Goal: Find specific page/section: Find specific page/section

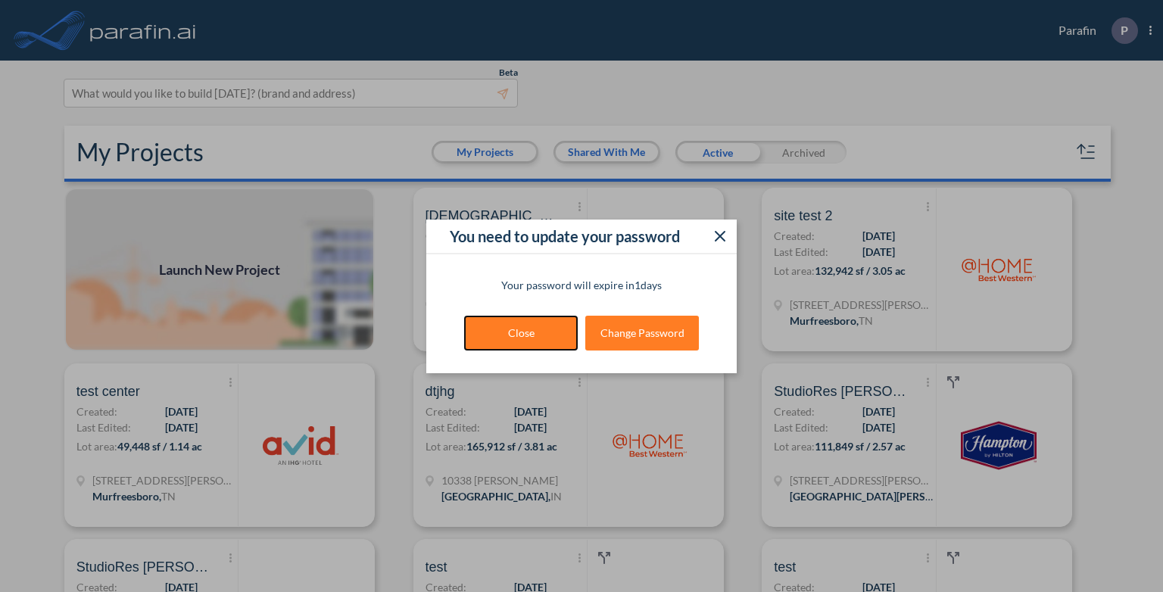
click at [538, 332] on button "Close" at bounding box center [521, 333] width 114 height 35
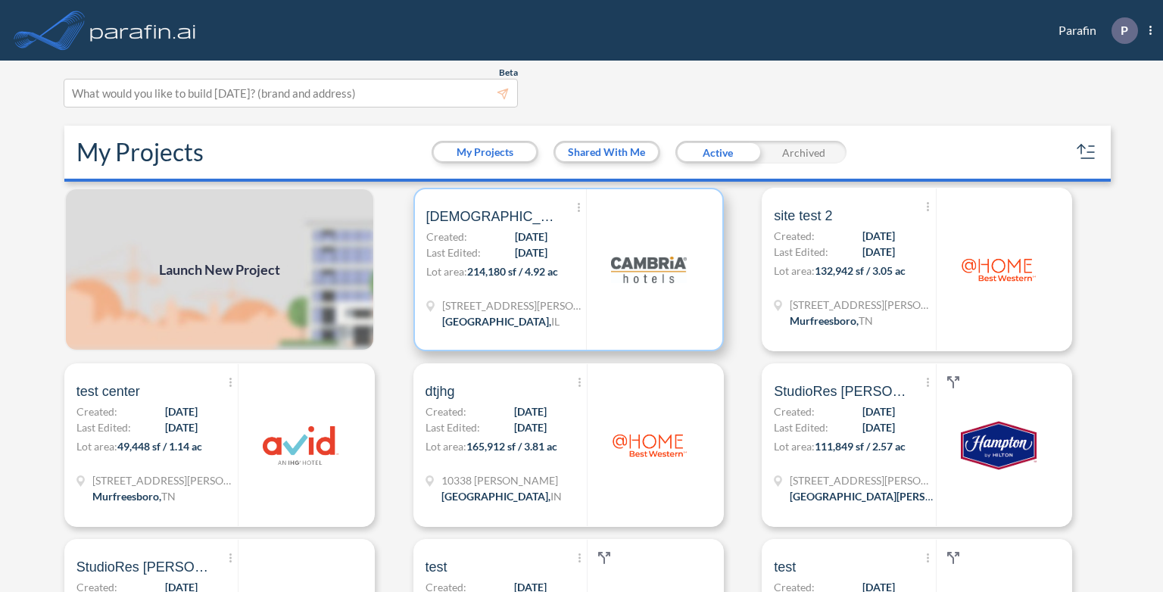
click at [515, 243] on span "[DATE]" at bounding box center [531, 237] width 33 height 16
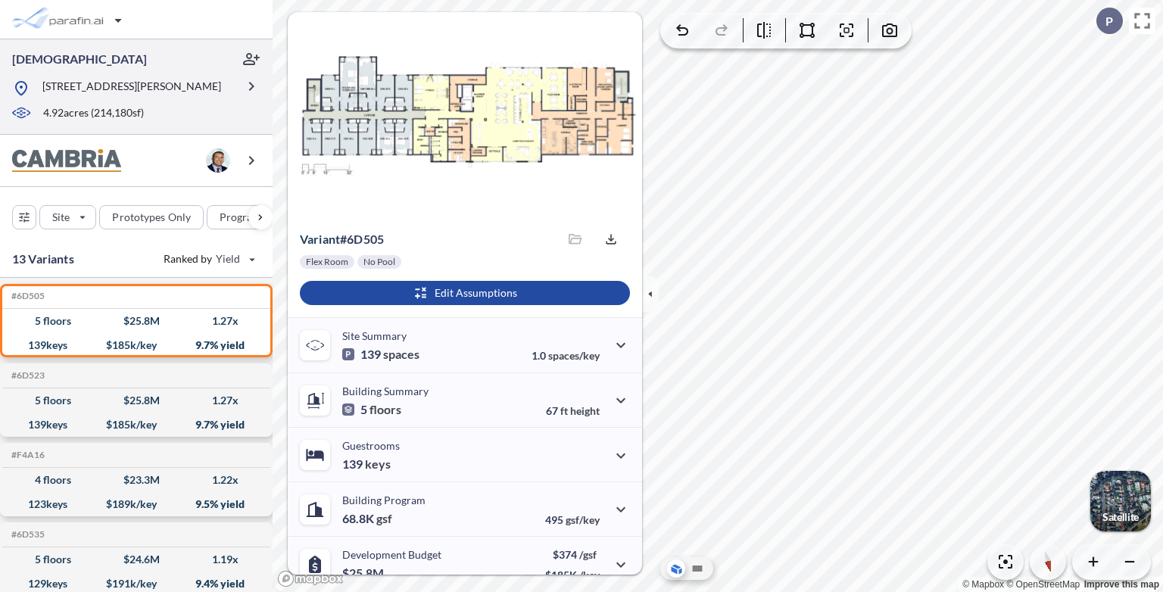
click at [170, 99] on div at bounding box center [124, 102] width 224 height 8
